Goal: Find specific page/section: Find specific page/section

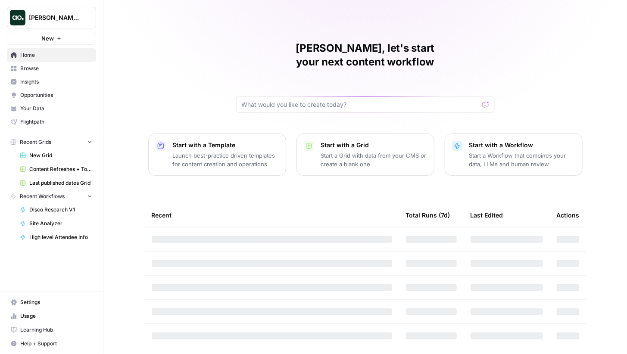
click at [64, 19] on span "[PERSON_NAME]'s Workspace" at bounding box center [55, 17] width 52 height 9
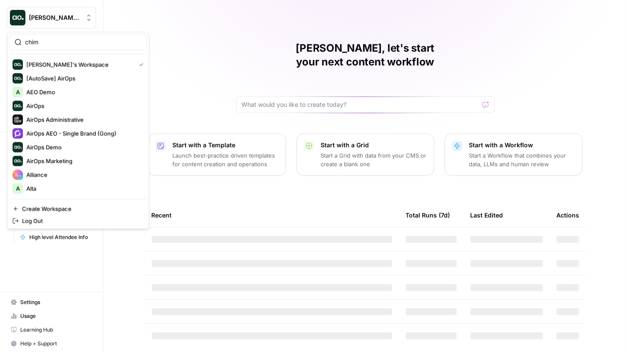
type input "chime"
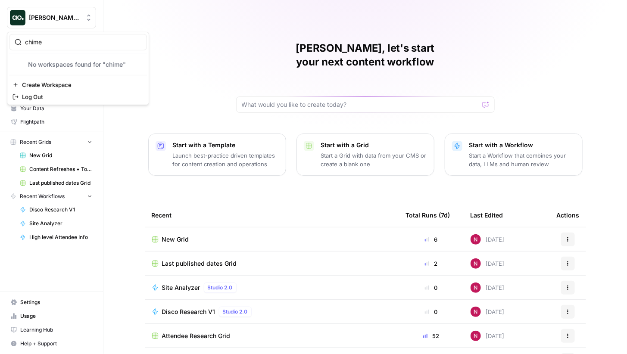
click at [57, 45] on input "chime" at bounding box center [83, 42] width 116 height 9
